Goal: Information Seeking & Learning: Find specific fact

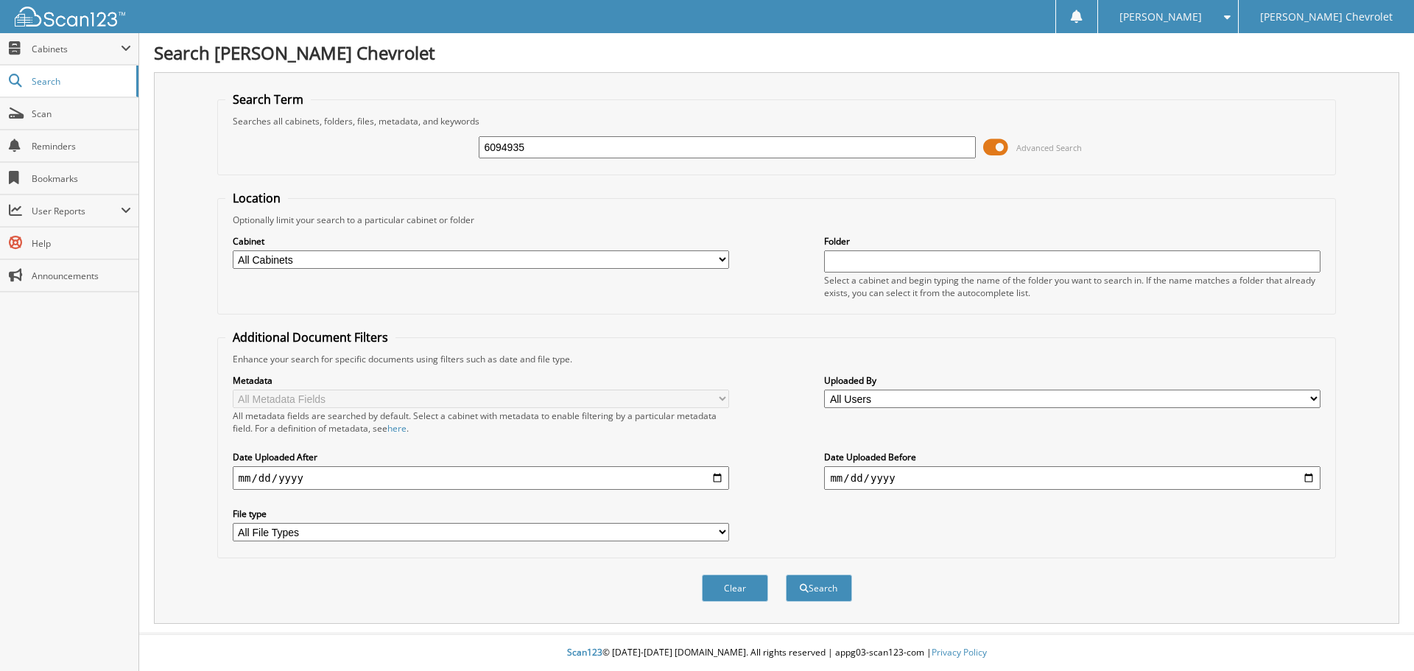
type input "6094935"
click at [786, 574] on button "Search" at bounding box center [819, 587] width 66 height 27
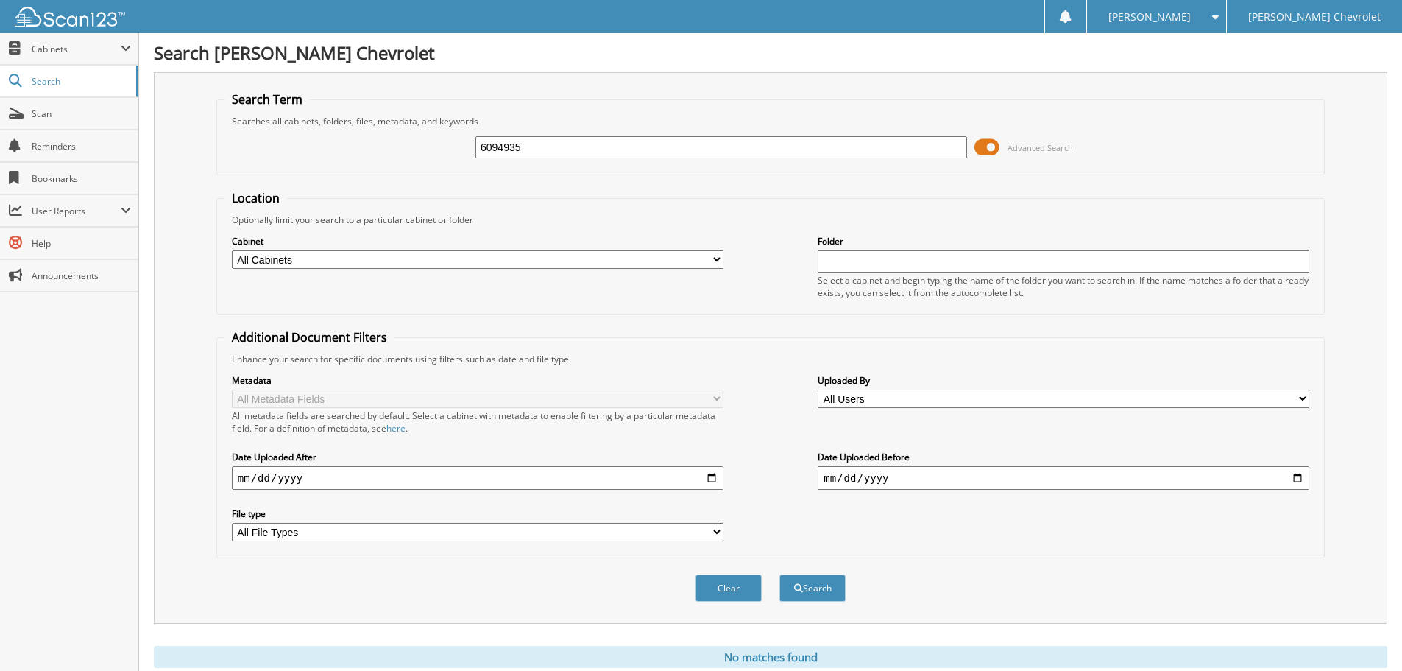
click at [588, 163] on div "6094935 Advanced Search" at bounding box center [771, 147] width 1093 height 40
drag, startPoint x: 587, startPoint y: 148, endPoint x: 420, endPoint y: 149, distance: 167.1
click at [420, 149] on div "6094935 Advanced Search" at bounding box center [771, 147] width 1093 height 40
type input "6092210"
click at [780, 574] on button "Search" at bounding box center [813, 587] width 66 height 27
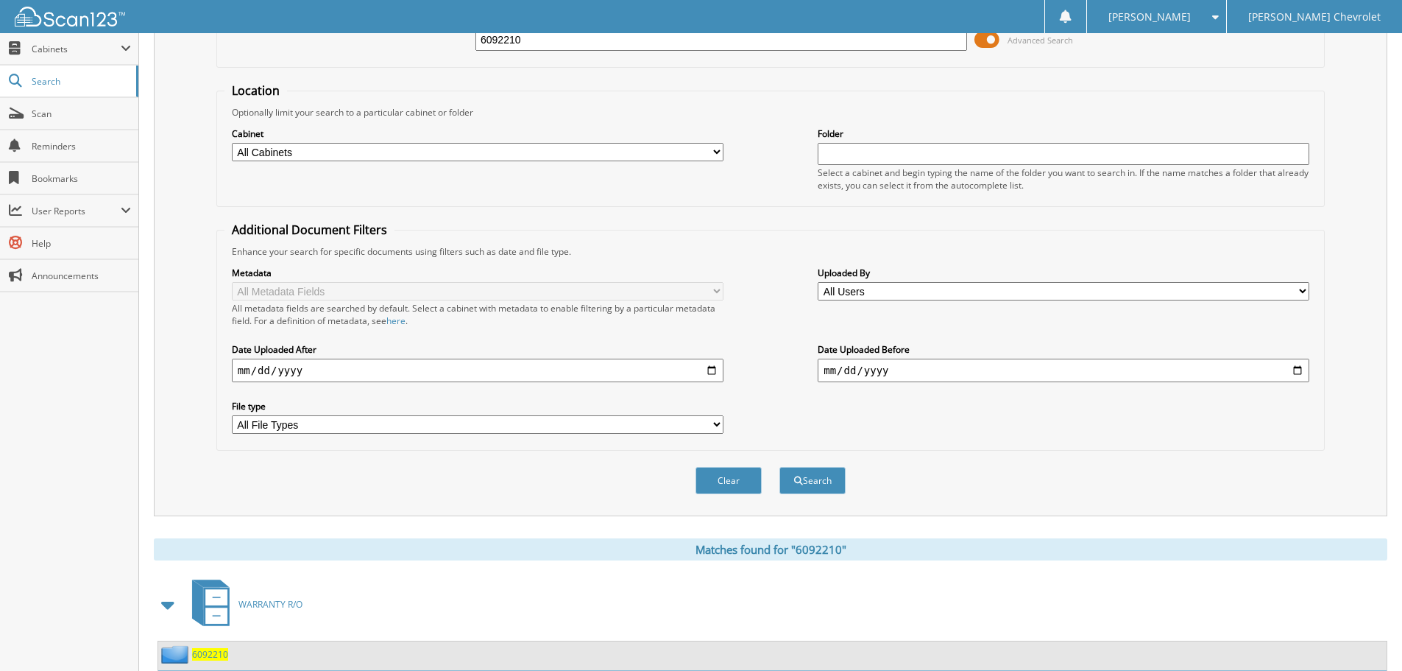
scroll to position [242, 0]
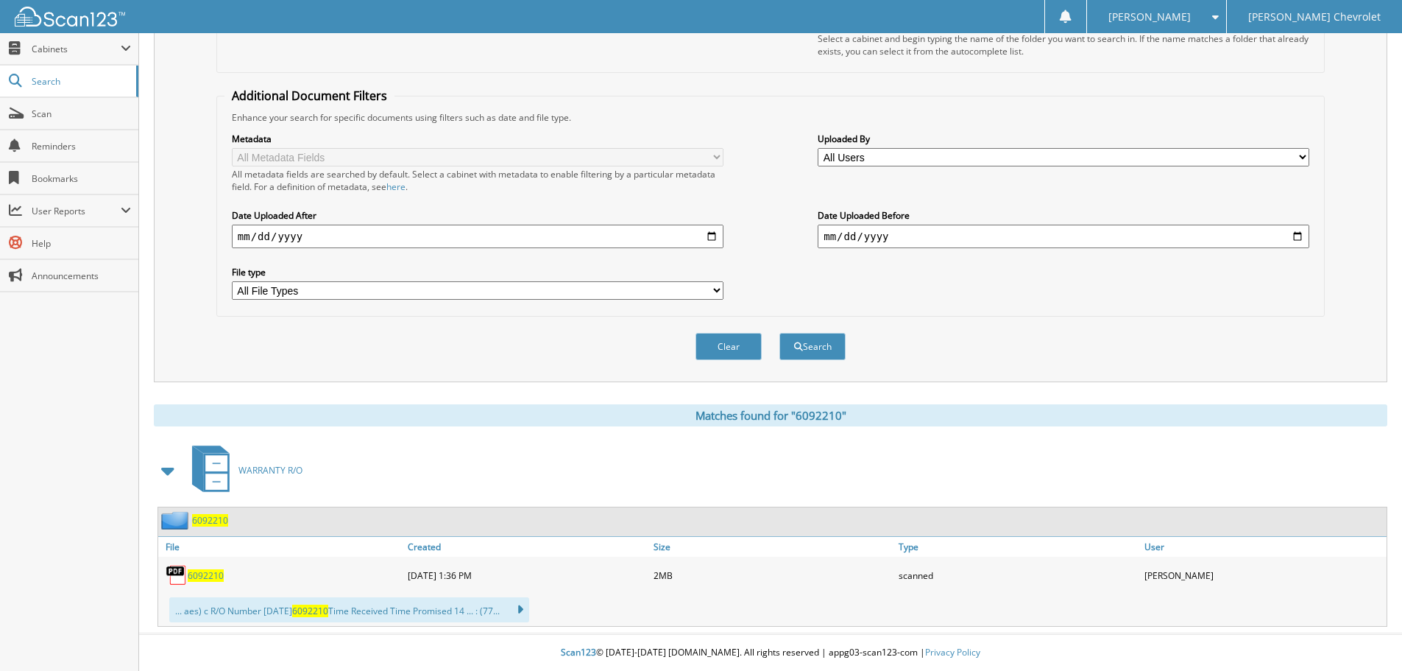
click at [221, 577] on span "6092210" at bounding box center [206, 575] width 36 height 13
